Goal: Information Seeking & Learning: Learn about a topic

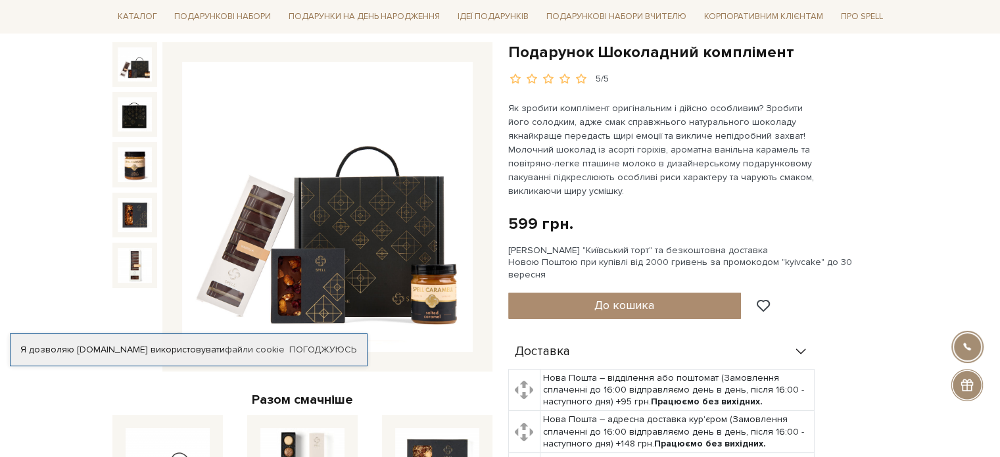
scroll to position [132, 0]
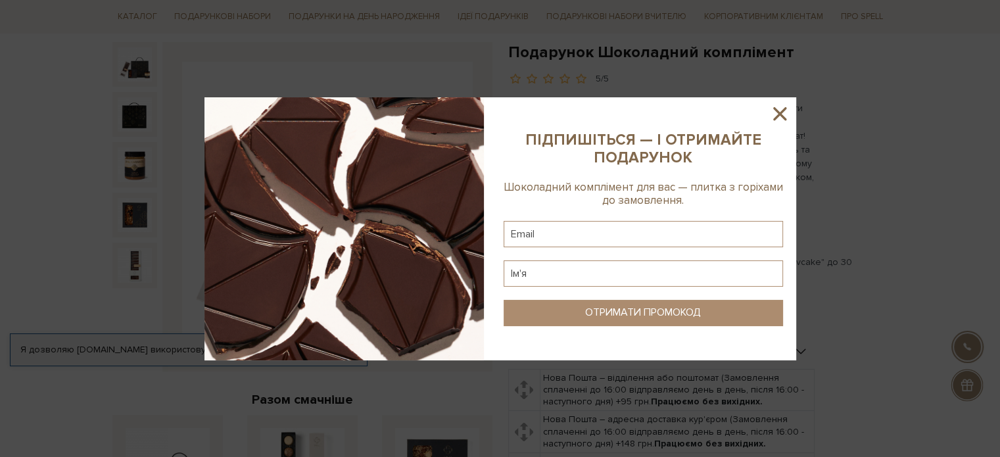
click at [781, 114] on icon at bounding box center [779, 113] width 13 height 13
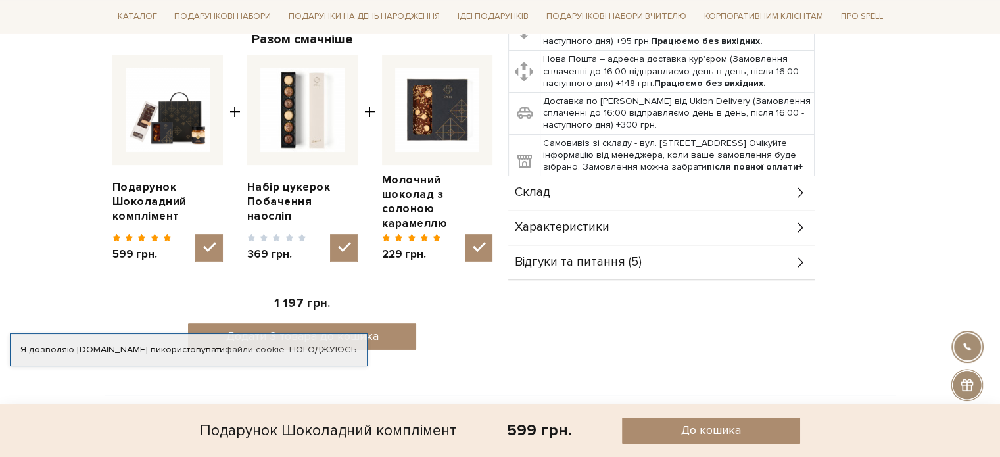
scroll to position [526, 0]
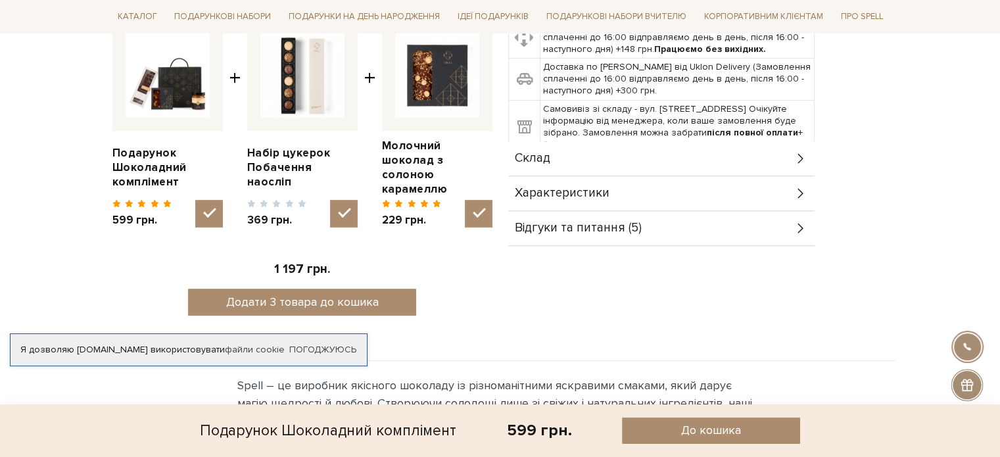
click at [617, 222] on span "Відгуки та питання (5)" at bounding box center [578, 228] width 127 height 12
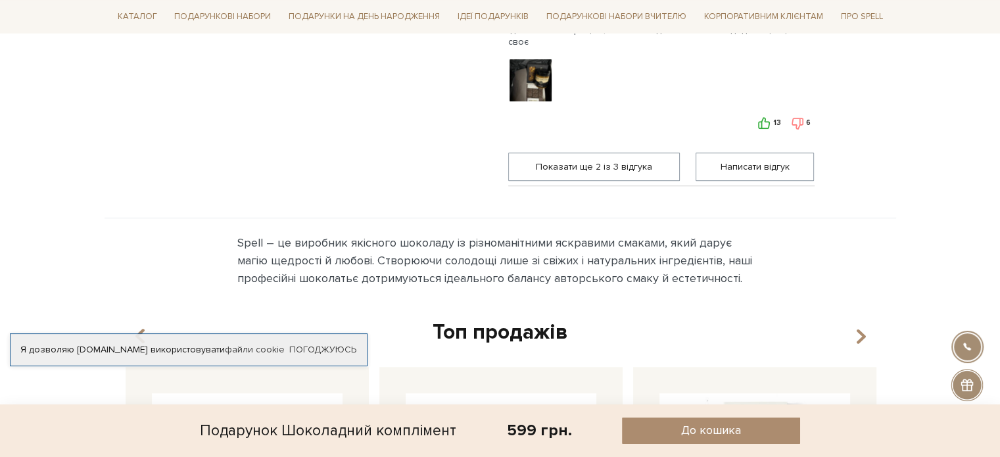
scroll to position [921, 0]
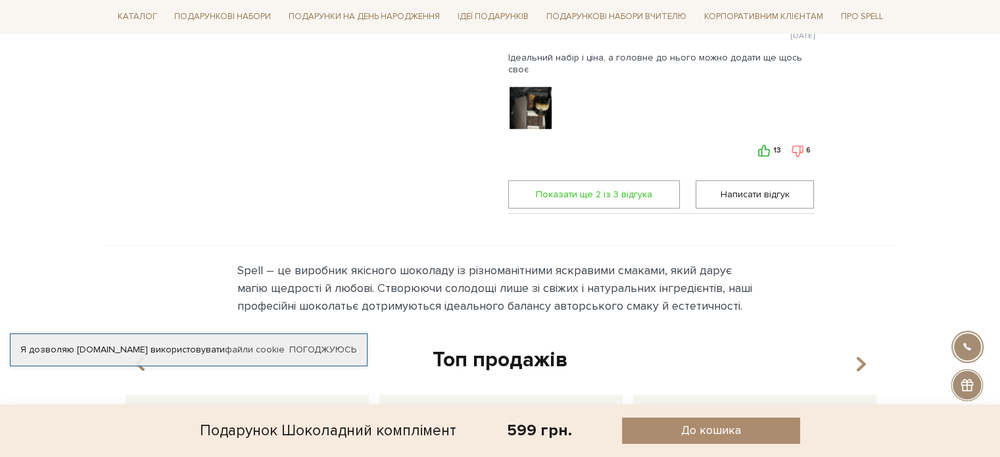
click at [608, 183] on span "Показати ще 2 iз 3 вiдгука" at bounding box center [594, 194] width 155 height 27
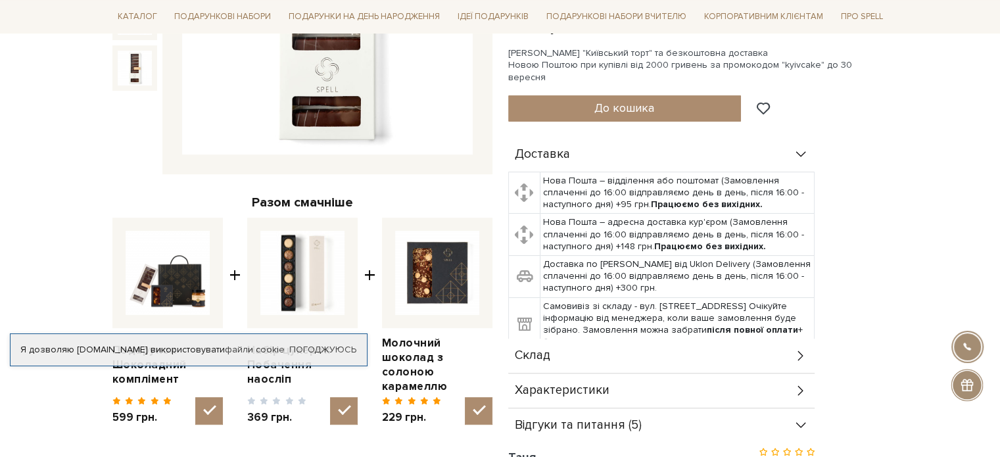
scroll to position [0, 0]
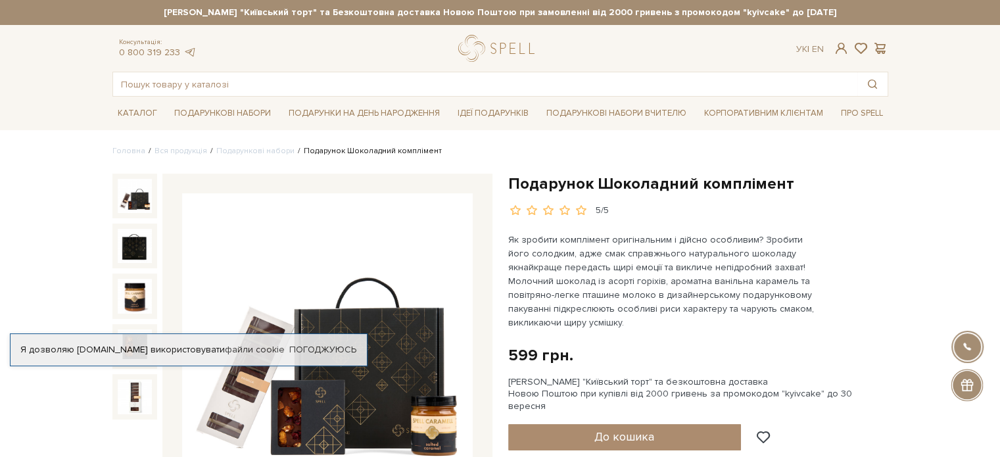
click at [137, 207] on img at bounding box center [135, 196] width 34 height 34
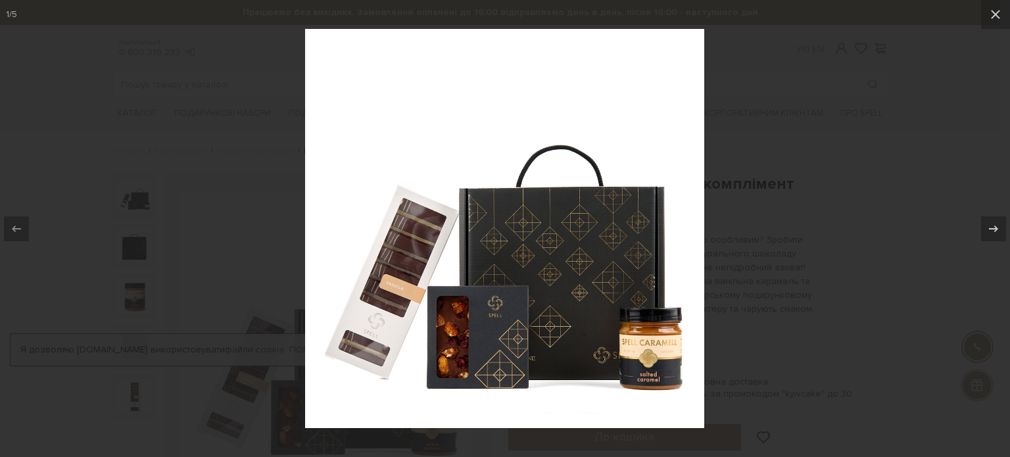
click at [108, 175] on div at bounding box center [505, 228] width 1010 height 457
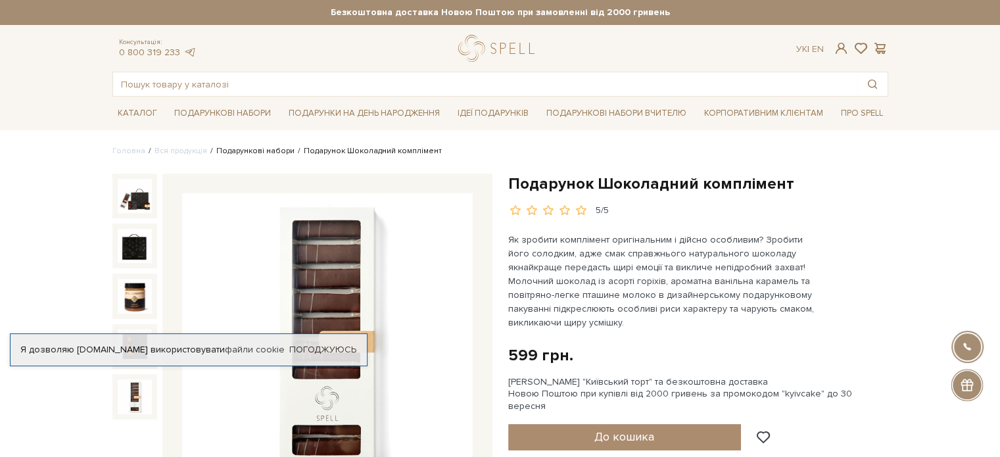
click at [251, 152] on link "Подарункові набори" at bounding box center [255, 151] width 78 height 10
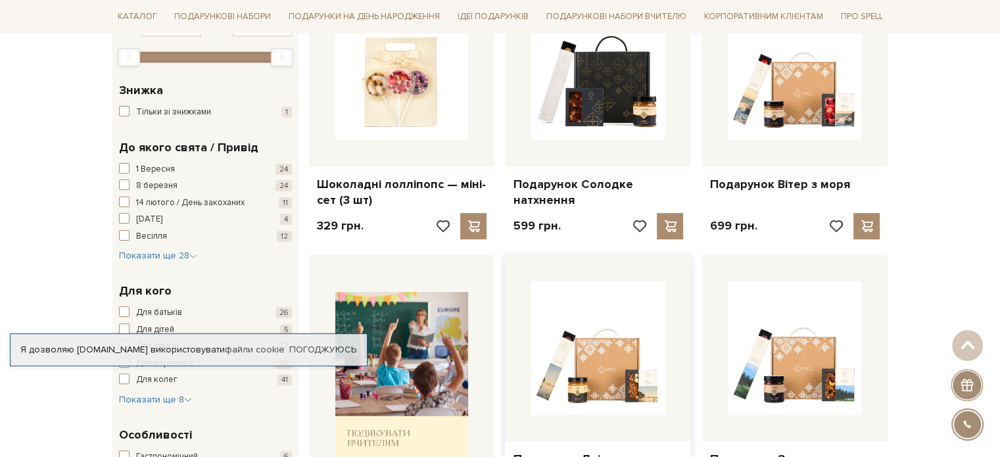
scroll to position [395, 0]
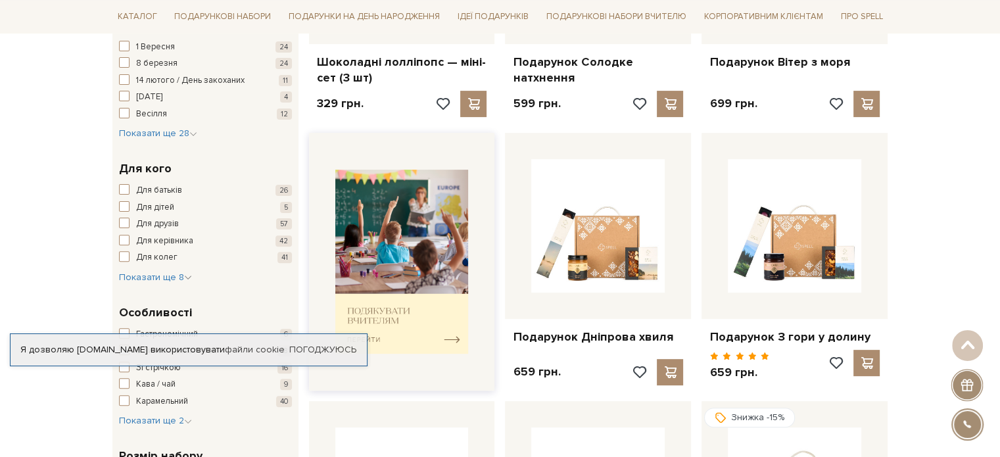
click at [372, 314] on img at bounding box center [401, 262] width 133 height 185
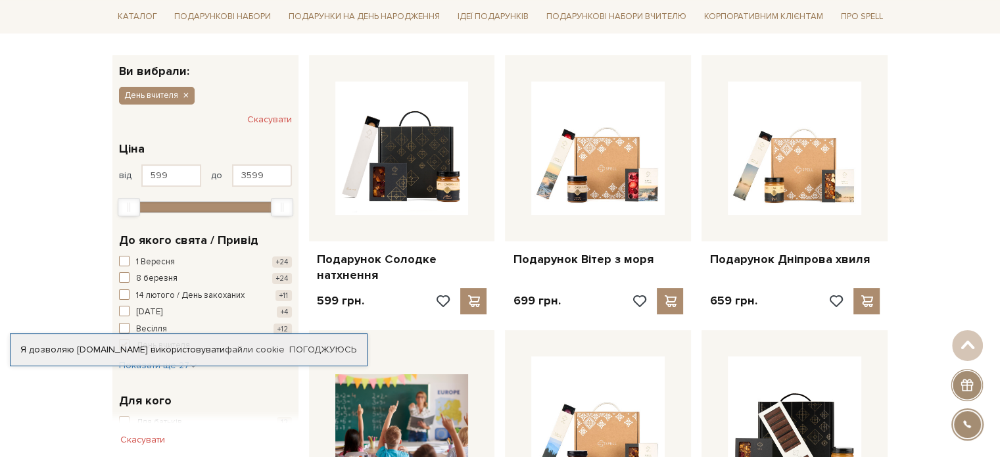
scroll to position [197, 0]
click at [346, 354] on link "Погоджуюсь" at bounding box center [322, 350] width 67 height 12
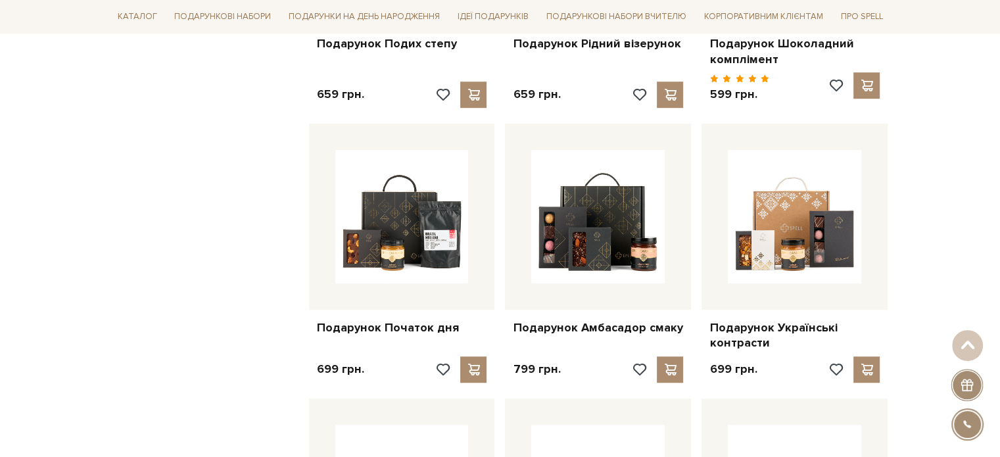
scroll to position [986, 0]
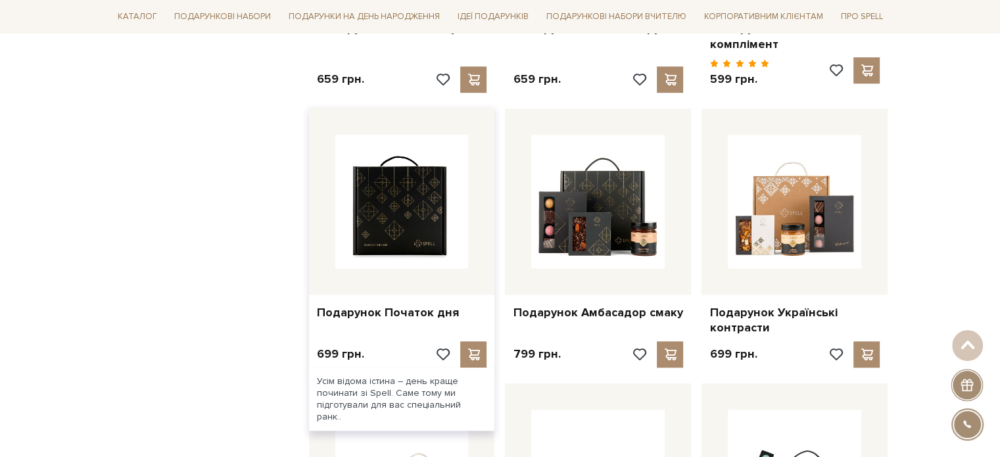
click at [383, 189] on img at bounding box center [401, 201] width 133 height 133
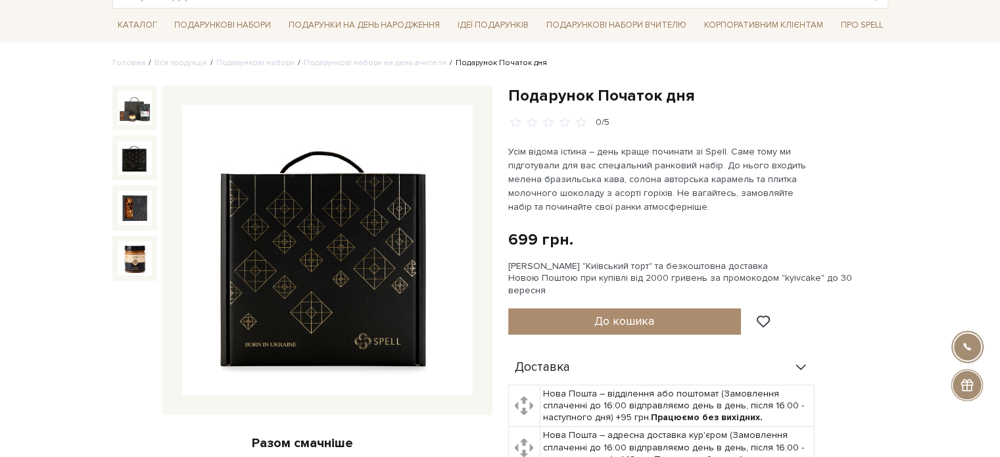
scroll to position [66, 0]
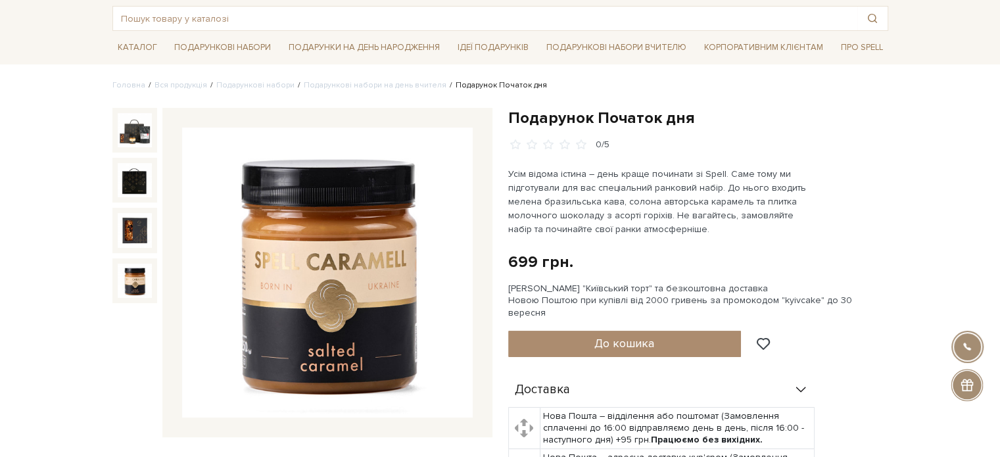
click at [139, 268] on img at bounding box center [135, 281] width 34 height 34
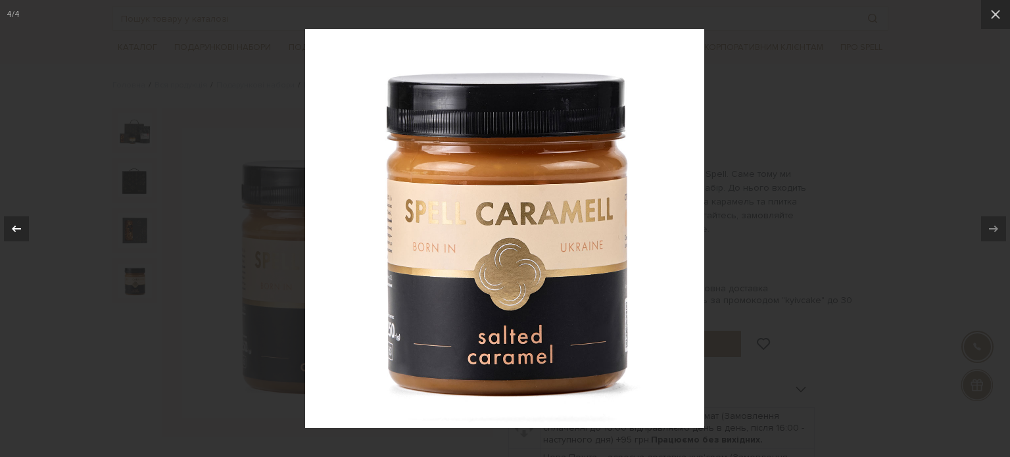
click at [11, 231] on icon at bounding box center [17, 229] width 16 height 16
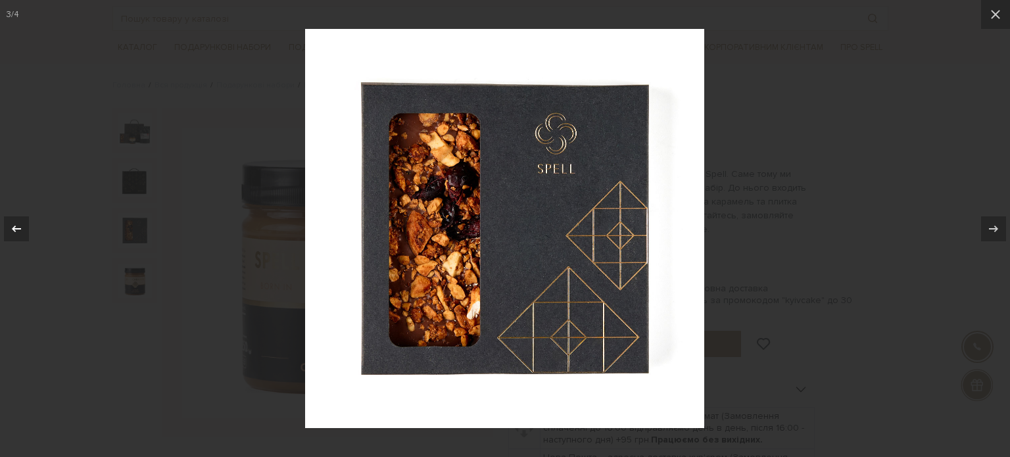
click at [11, 231] on icon at bounding box center [17, 229] width 16 height 16
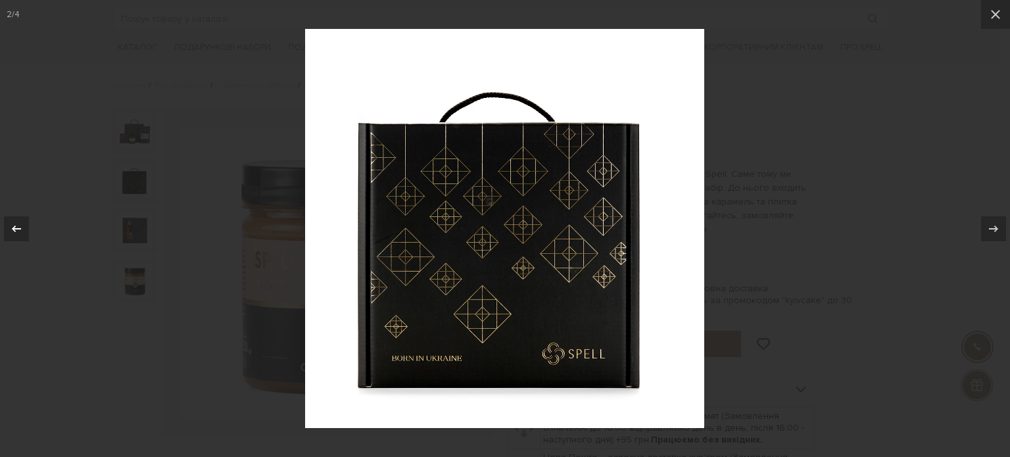
click at [11, 231] on icon at bounding box center [17, 229] width 16 height 16
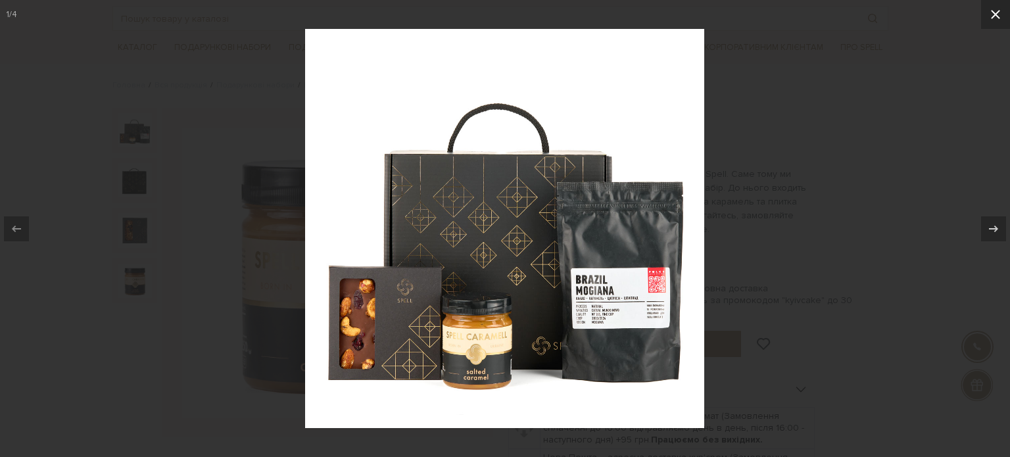
click at [1000, 11] on icon at bounding box center [995, 14] width 9 height 9
